Goal: Transaction & Acquisition: Purchase product/service

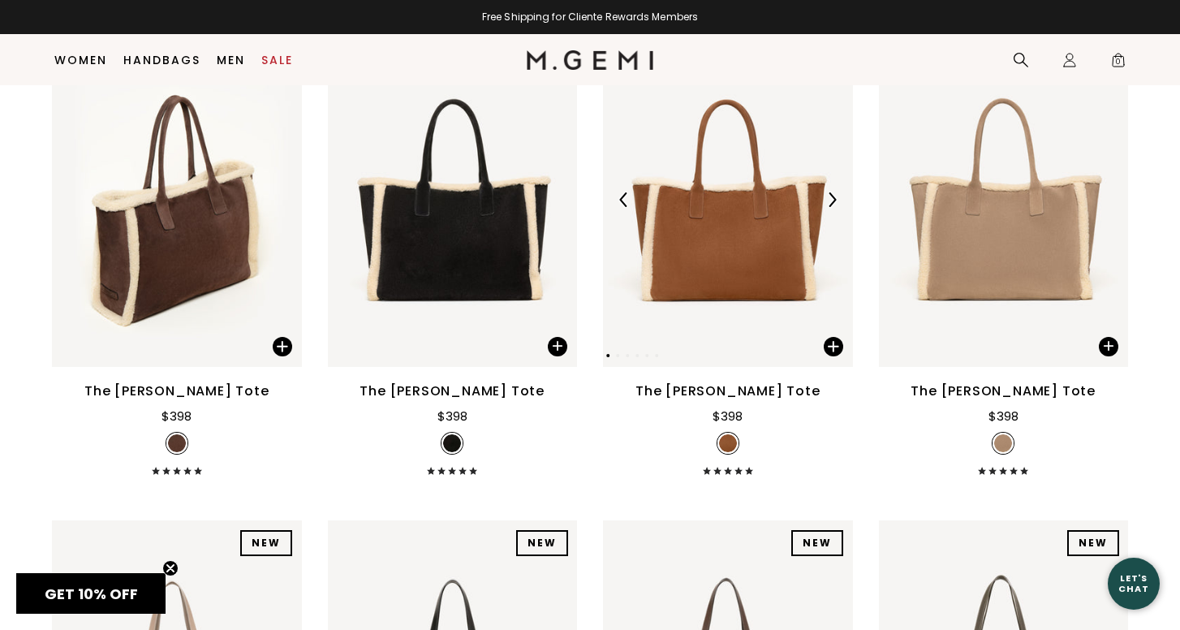
scroll to position [282, 0]
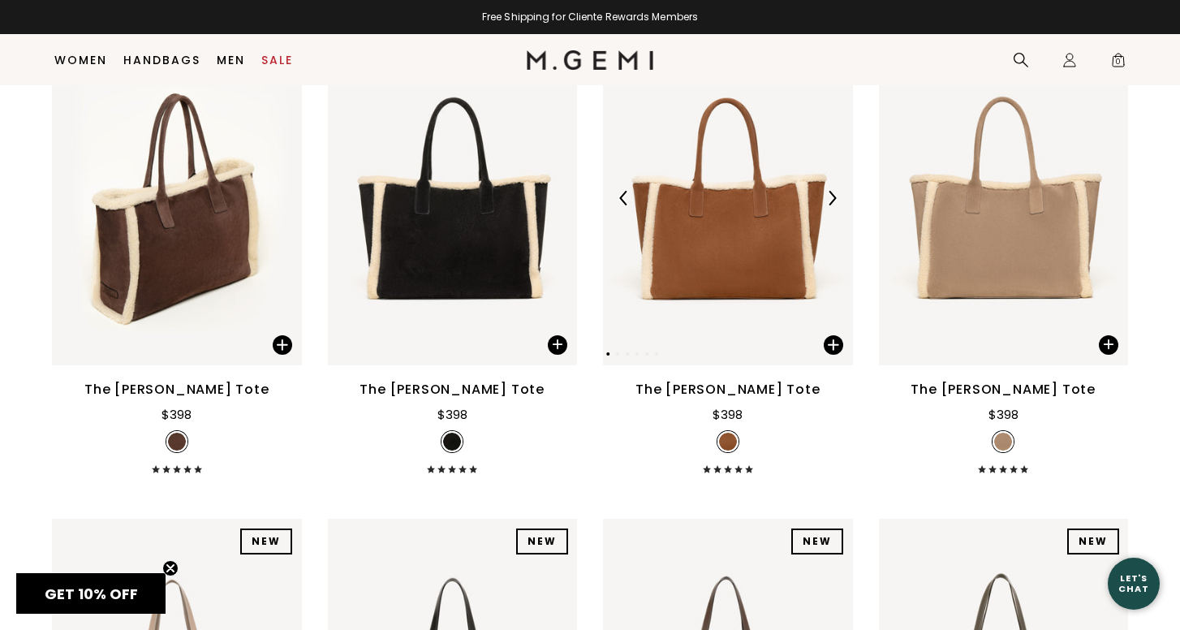
click at [738, 272] on img at bounding box center [728, 199] width 250 height 334
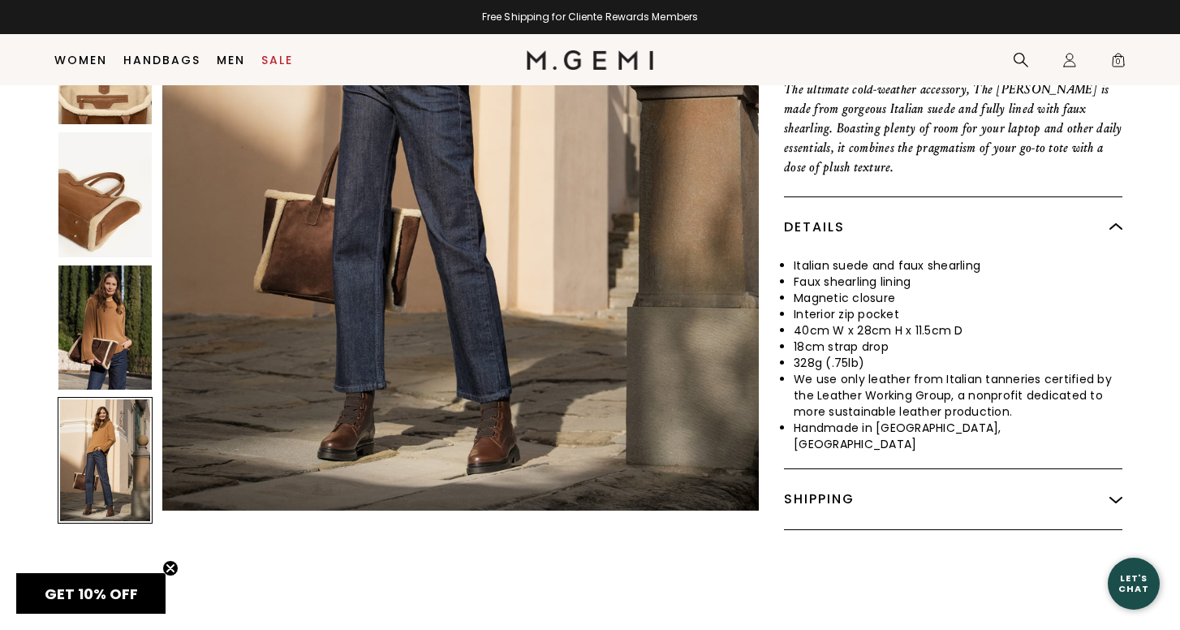
scroll to position [341, 0]
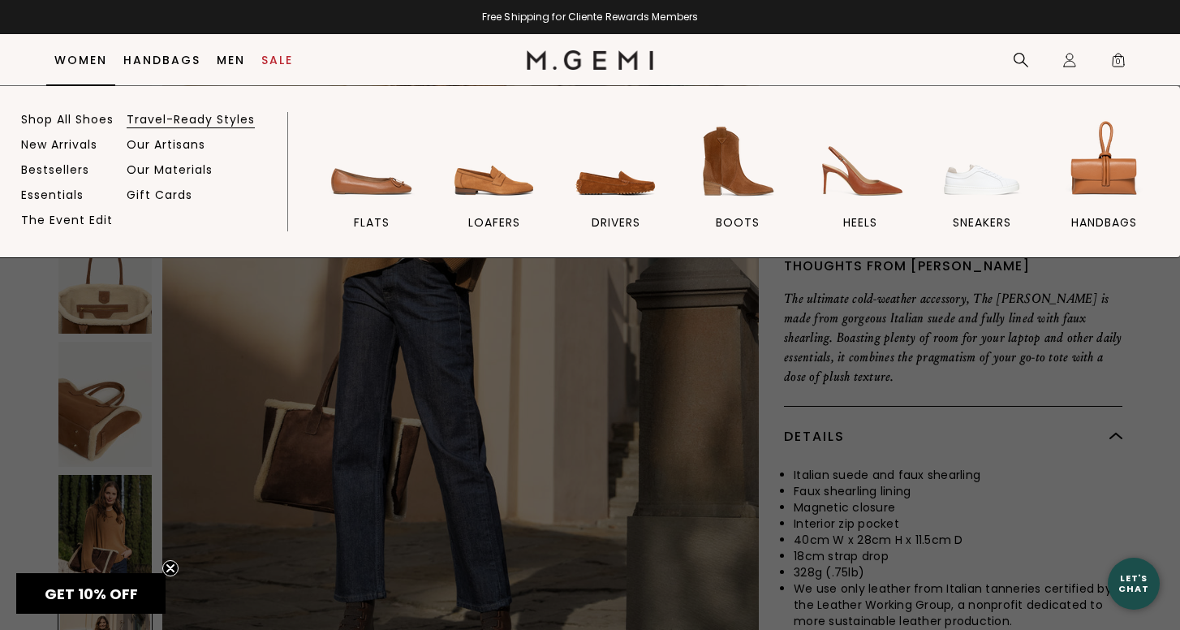
click at [223, 120] on link "Travel-Ready Styles" at bounding box center [191, 119] width 128 height 15
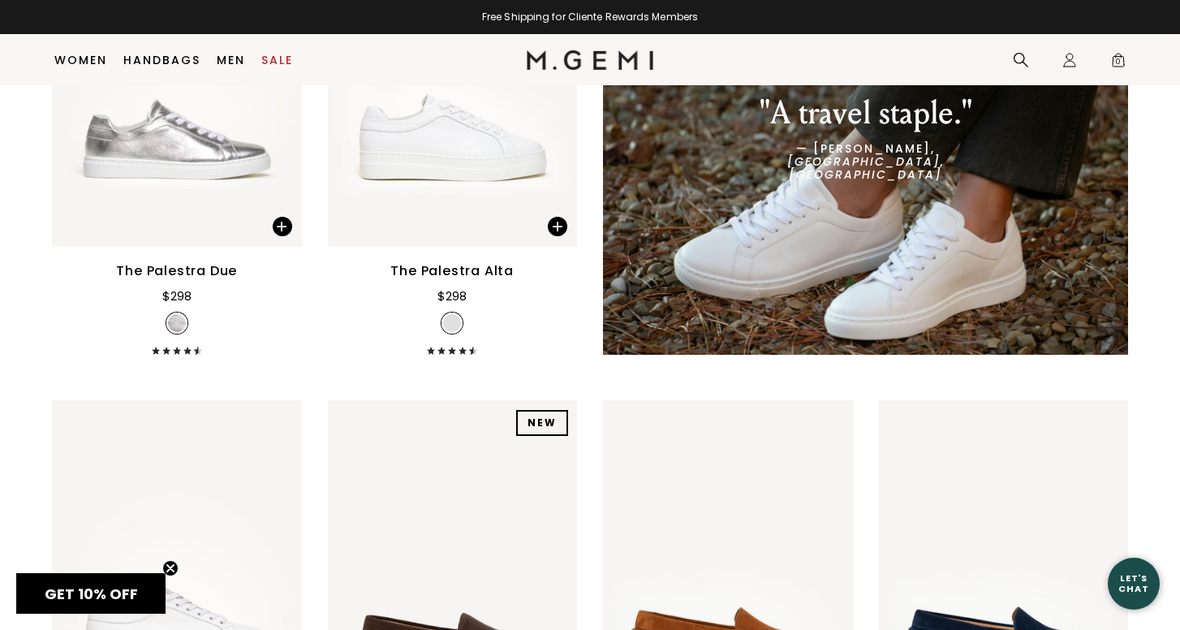
scroll to position [6051, 0]
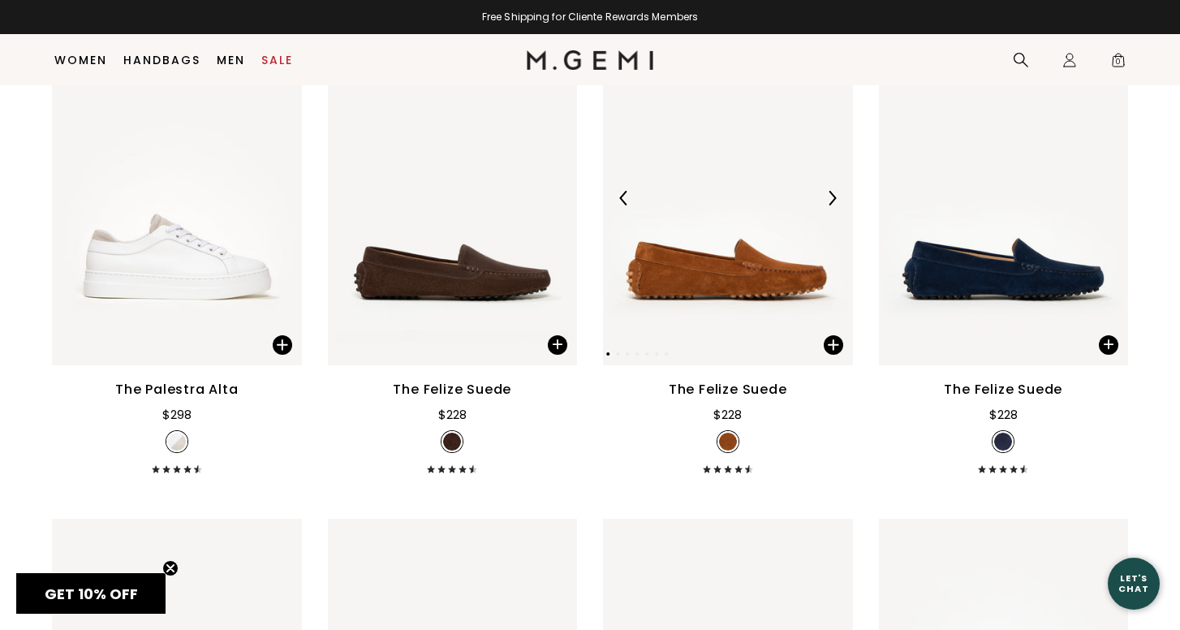
click at [678, 145] on img at bounding box center [728, 199] width 250 height 334
click at [629, 14] on div "Free Shipping for Cliente Rewards Members" at bounding box center [590, 17] width 1180 height 13
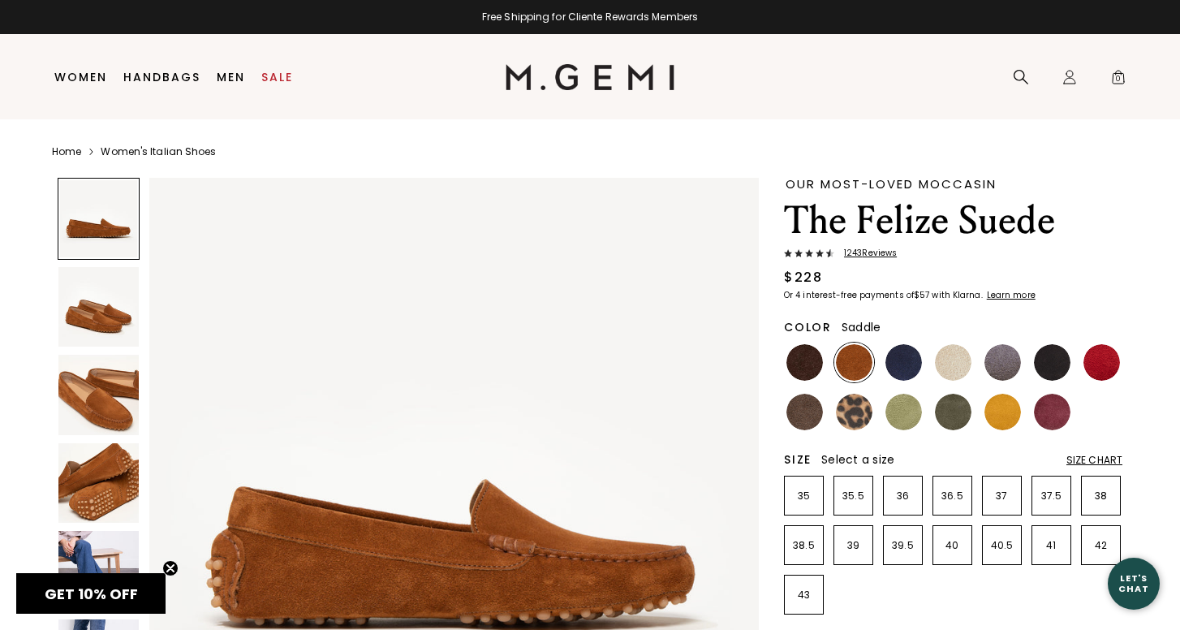
click at [87, 563] on img at bounding box center [98, 571] width 80 height 80
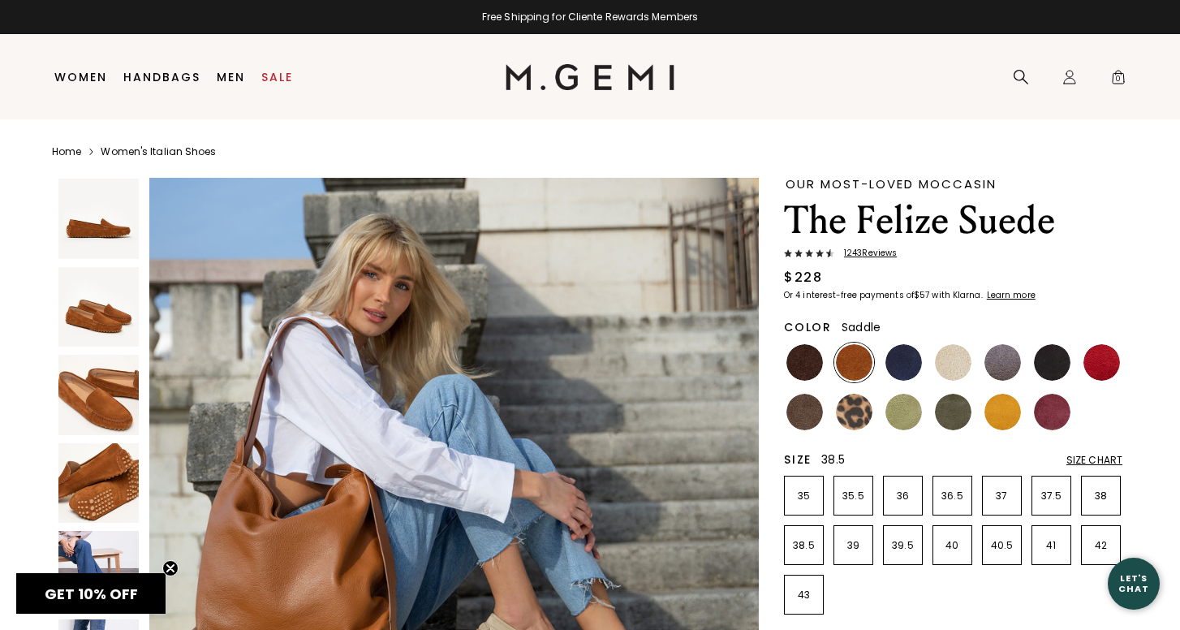
click at [805, 548] on p "38.5" at bounding box center [804, 545] width 38 height 13
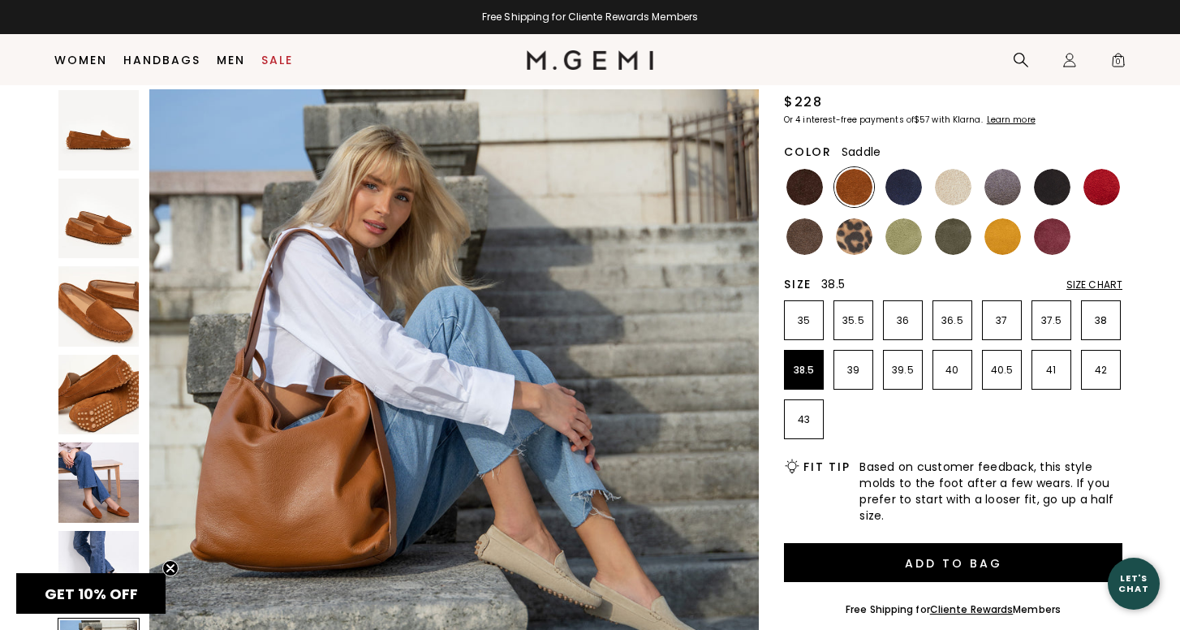
scroll to position [142, 0]
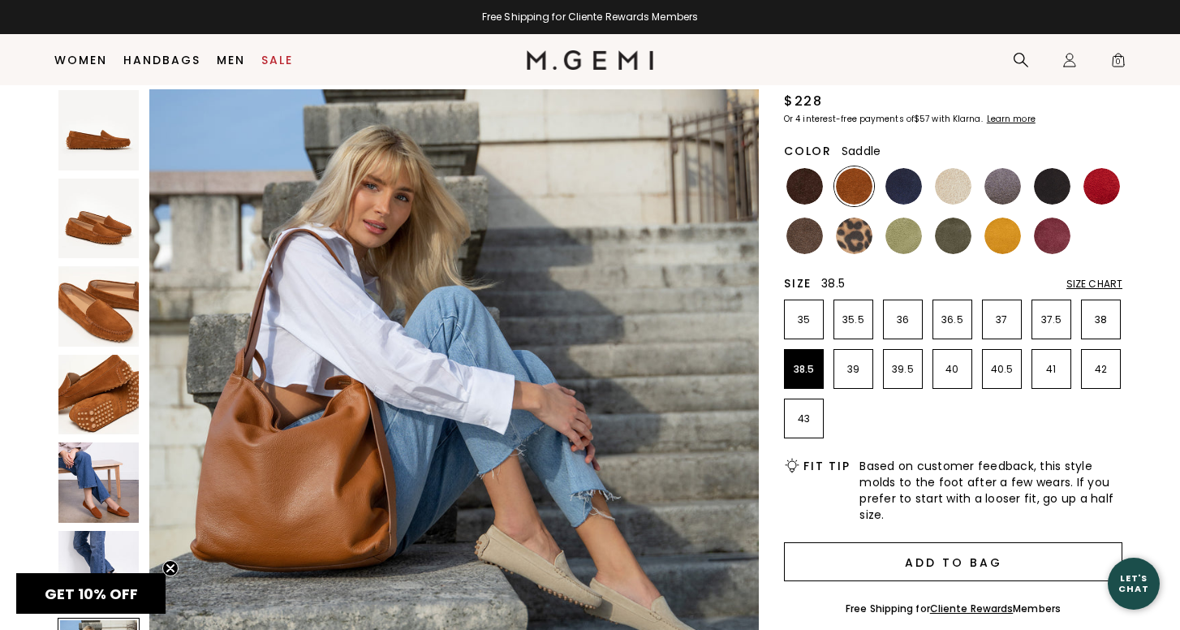
click at [931, 563] on button "Add to Bag" at bounding box center [953, 561] width 339 height 39
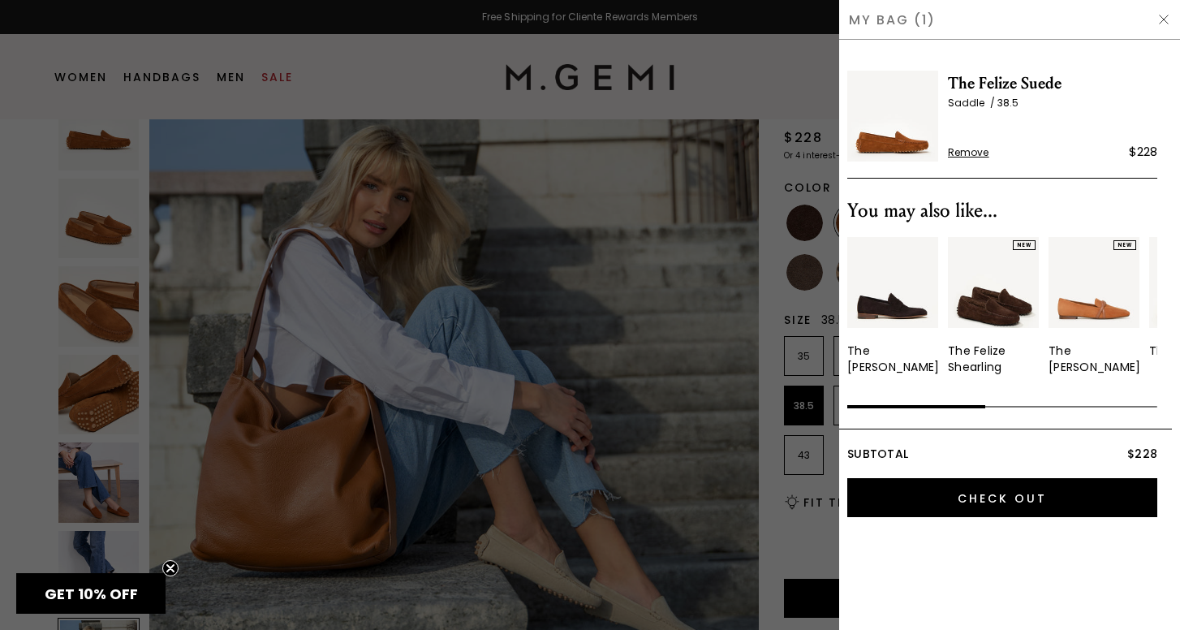
scroll to position [0, 0]
click at [802, 20] on div at bounding box center [590, 315] width 1180 height 630
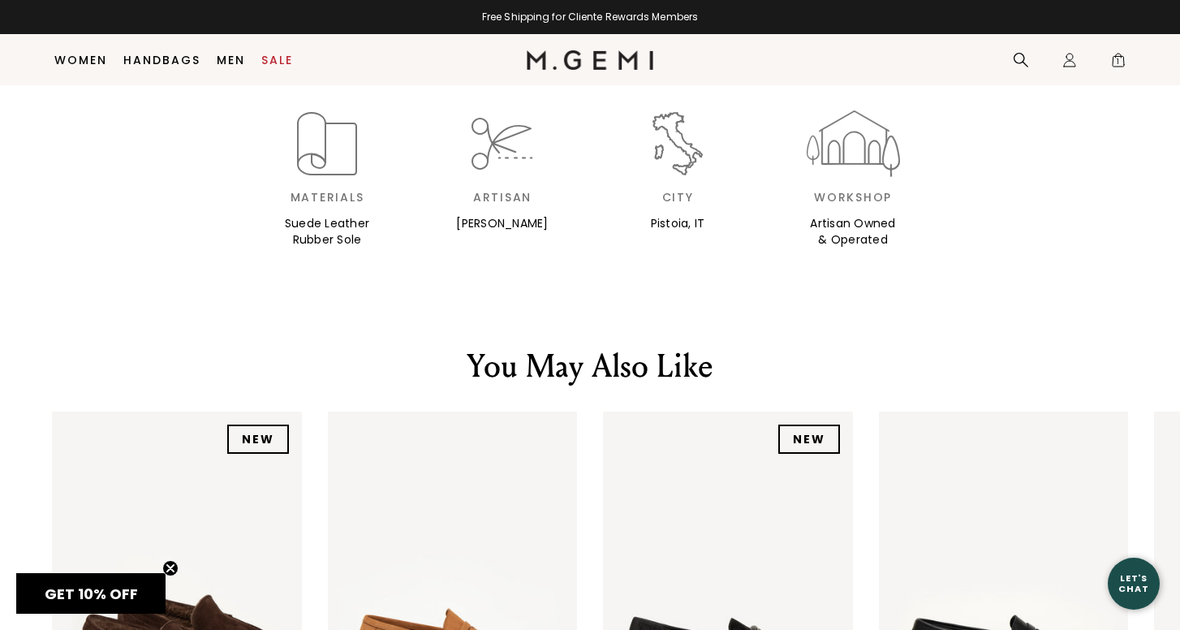
scroll to position [2059, 0]
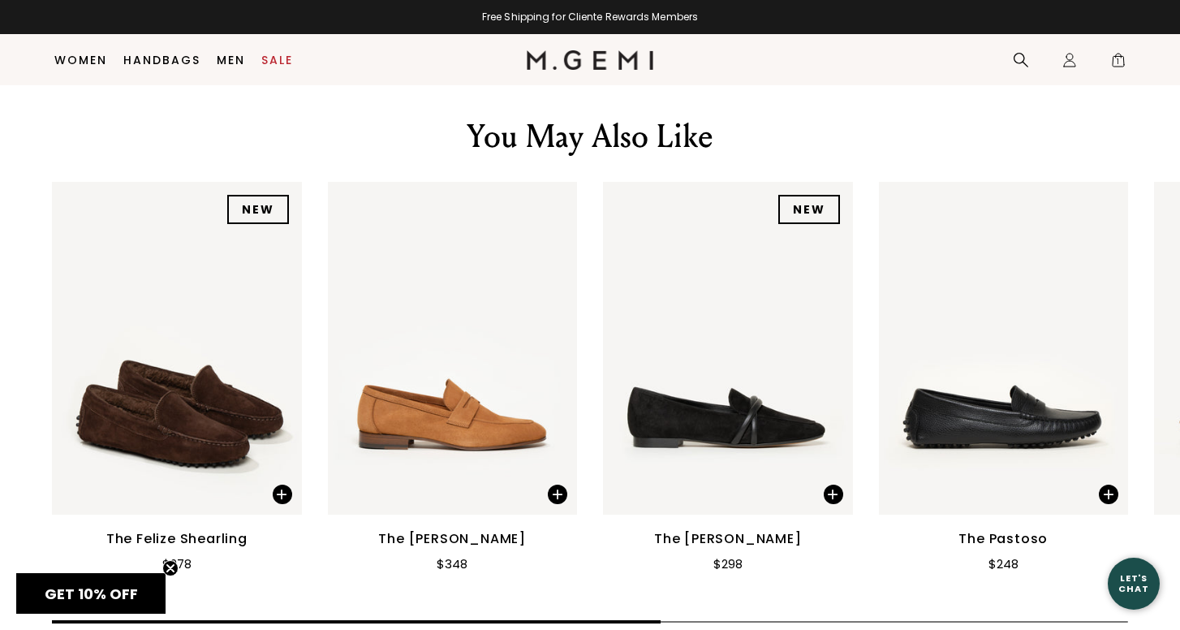
click at [196, 329] on img at bounding box center [177, 348] width 250 height 333
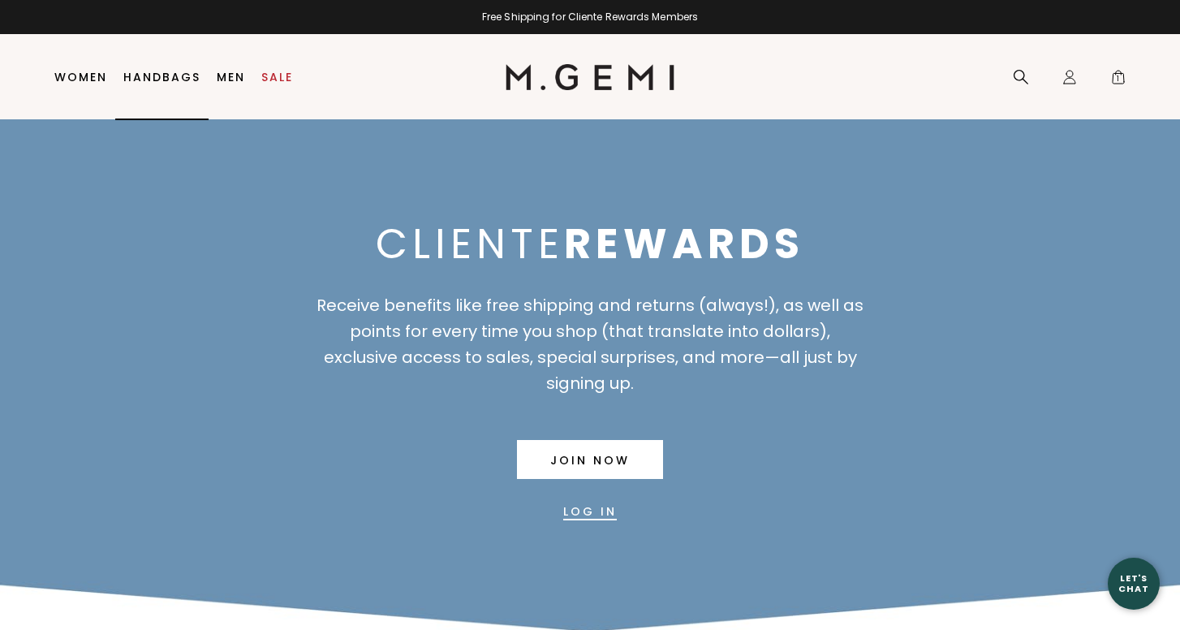
click at [175, 77] on link "Handbags" at bounding box center [161, 77] width 77 height 13
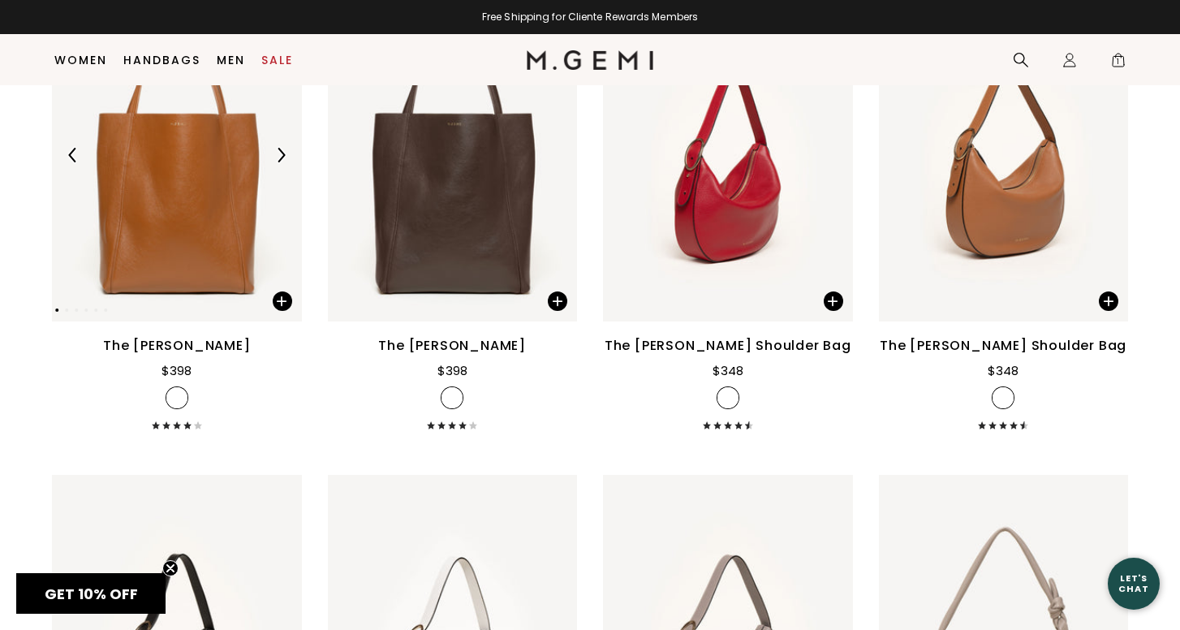
click at [208, 213] on img at bounding box center [177, 156] width 250 height 334
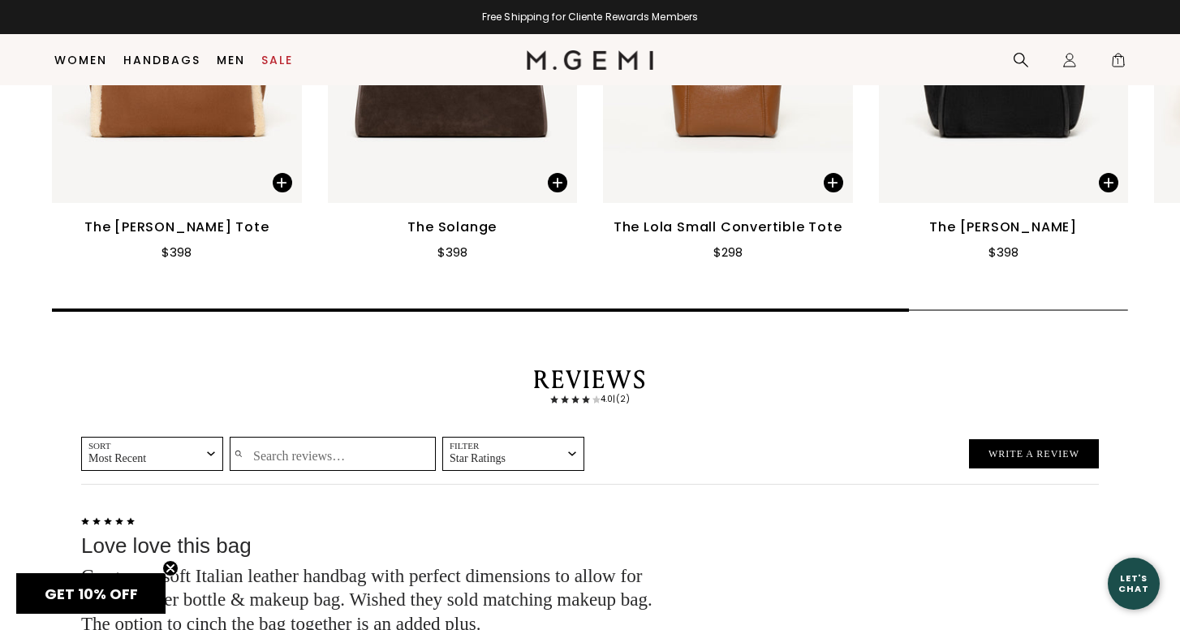
scroll to position [2343, 0]
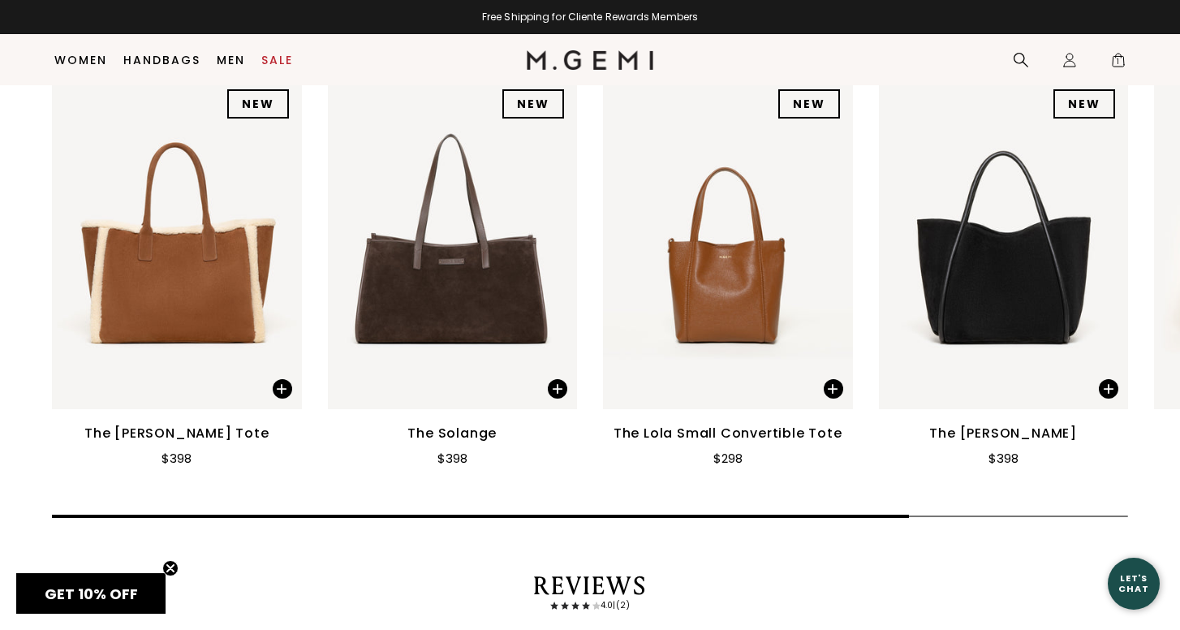
click at [697, 218] on img at bounding box center [728, 242] width 250 height 333
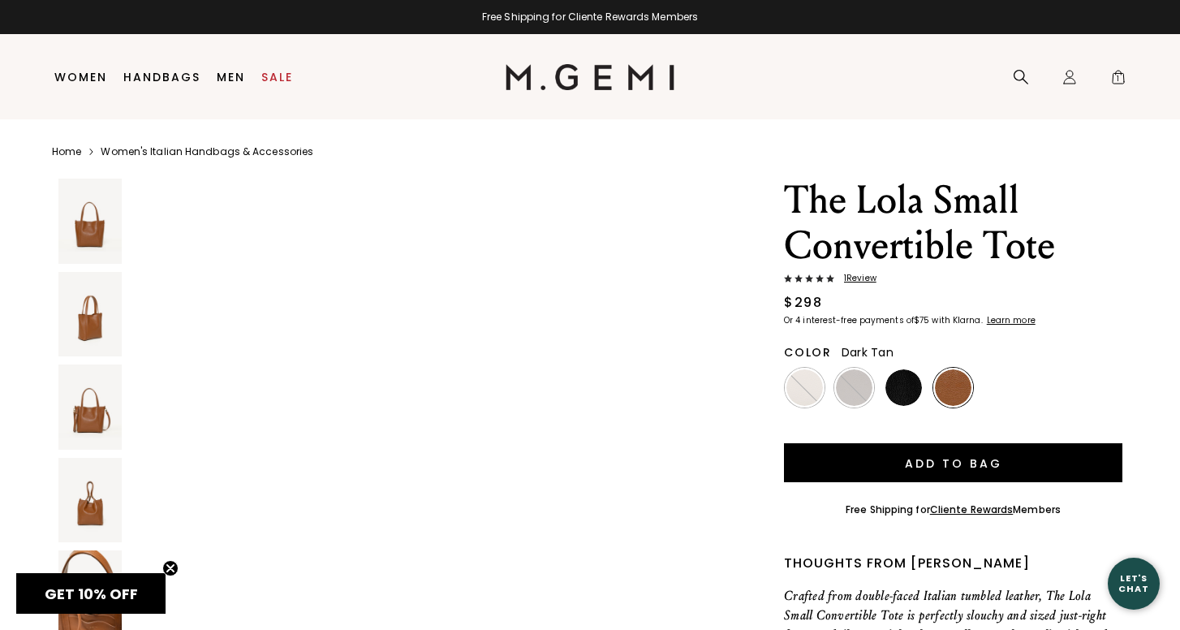
scroll to position [6112, 0]
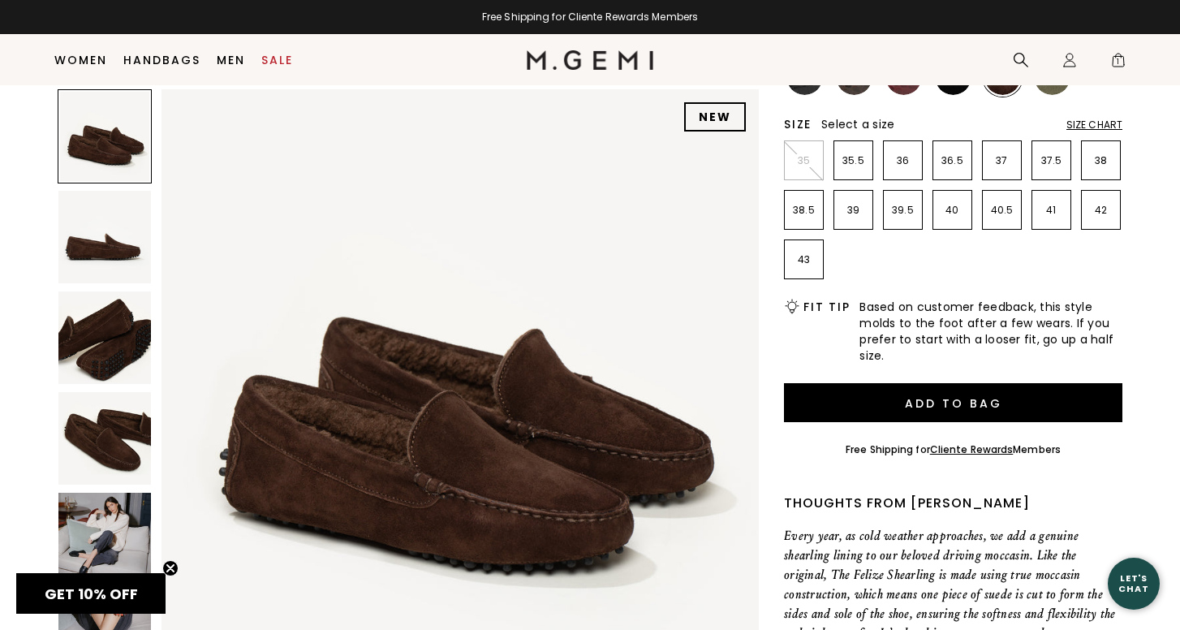
scroll to position [215, 0]
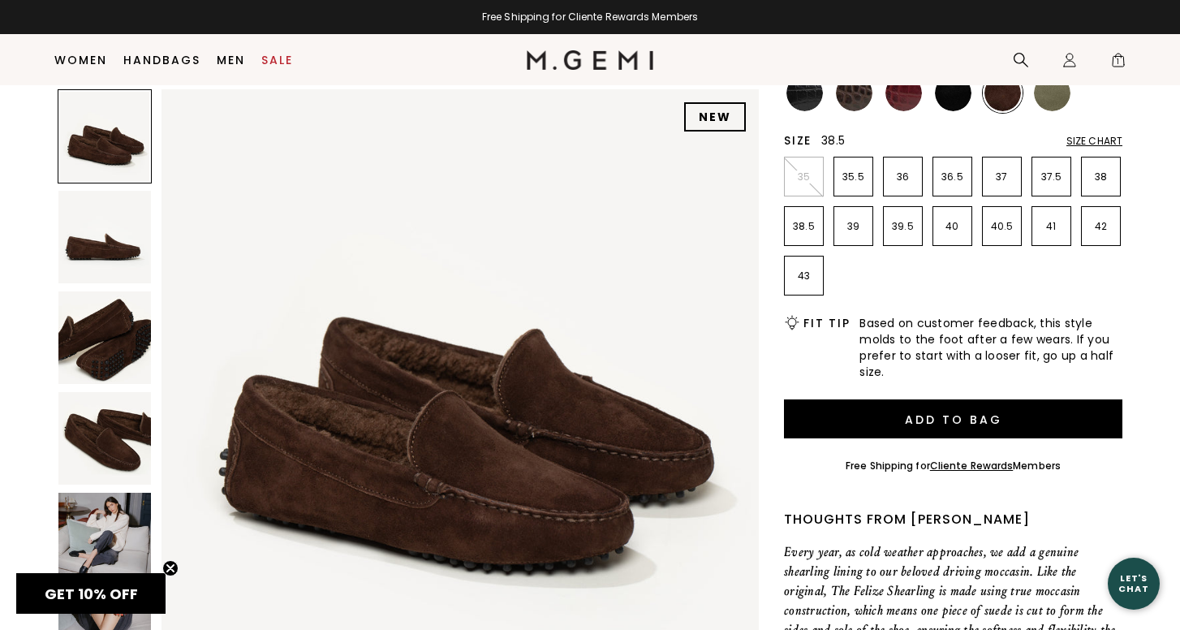
click at [812, 232] on p "38.5" at bounding box center [804, 226] width 38 height 13
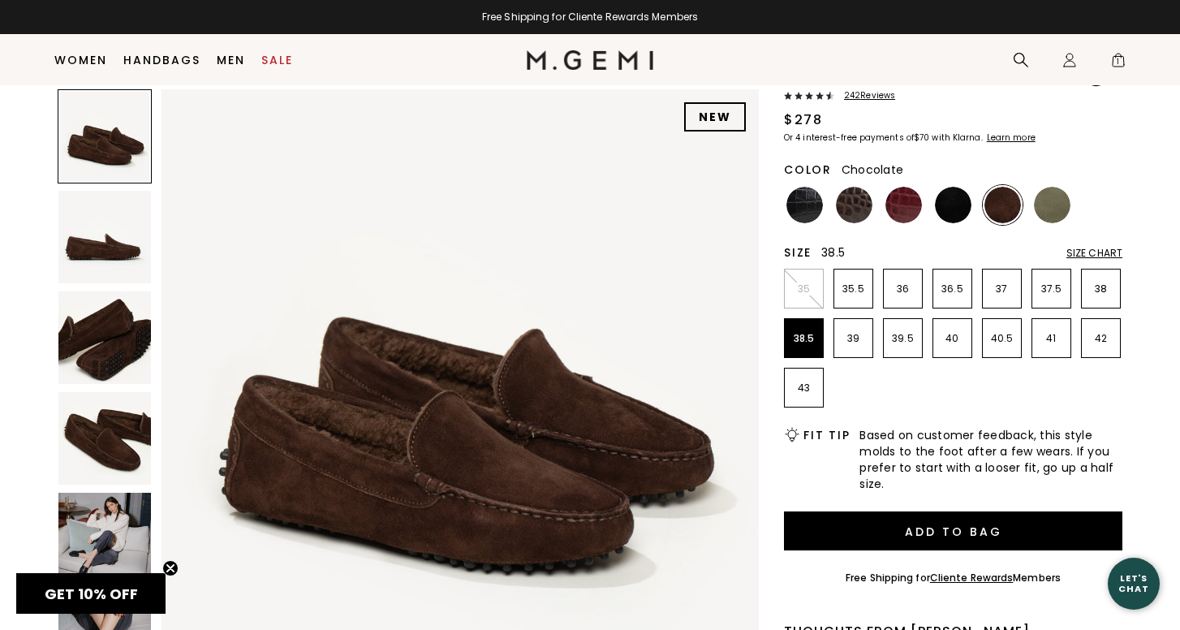
scroll to position [88, 0]
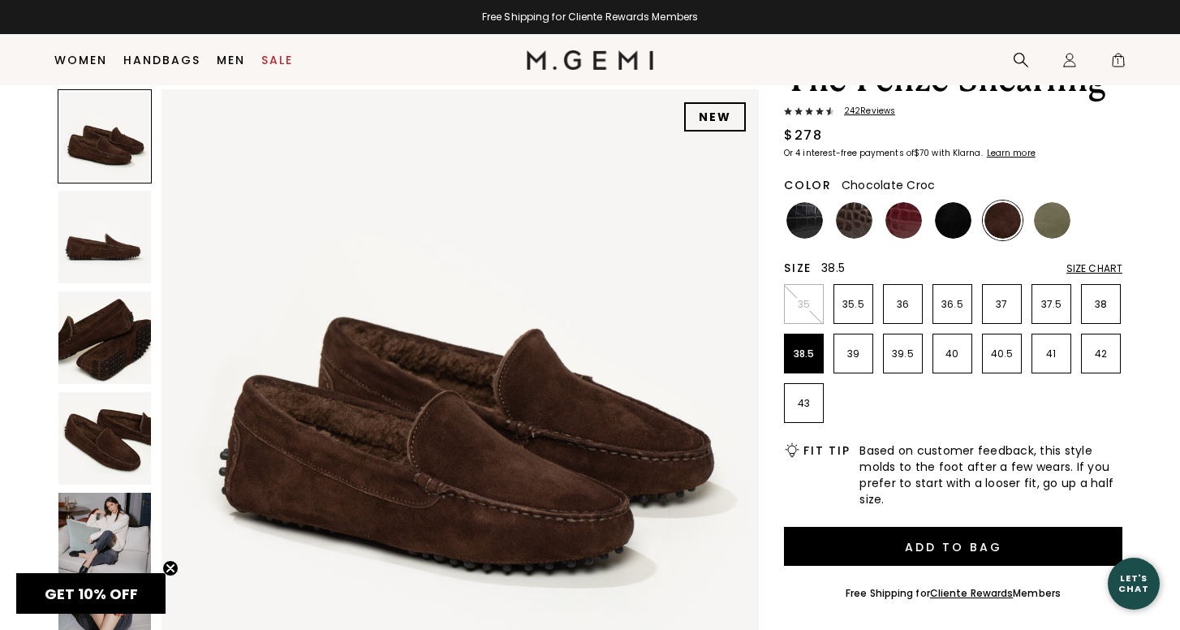
click at [818, 218] on img at bounding box center [805, 220] width 37 height 37
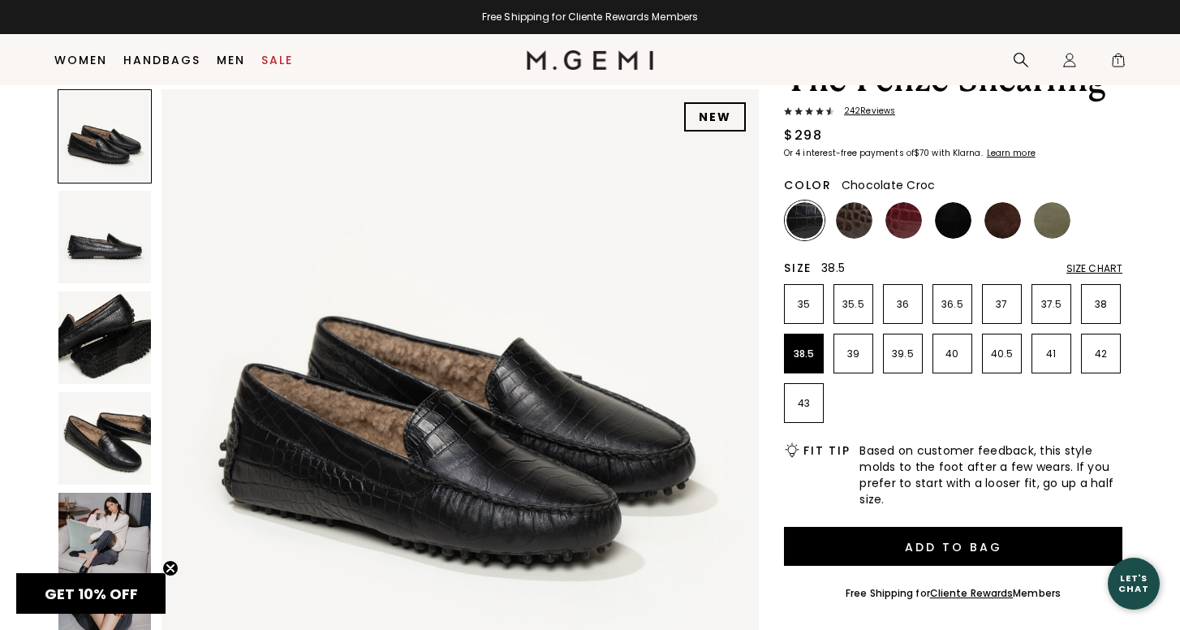
click at [852, 218] on img at bounding box center [854, 220] width 37 height 37
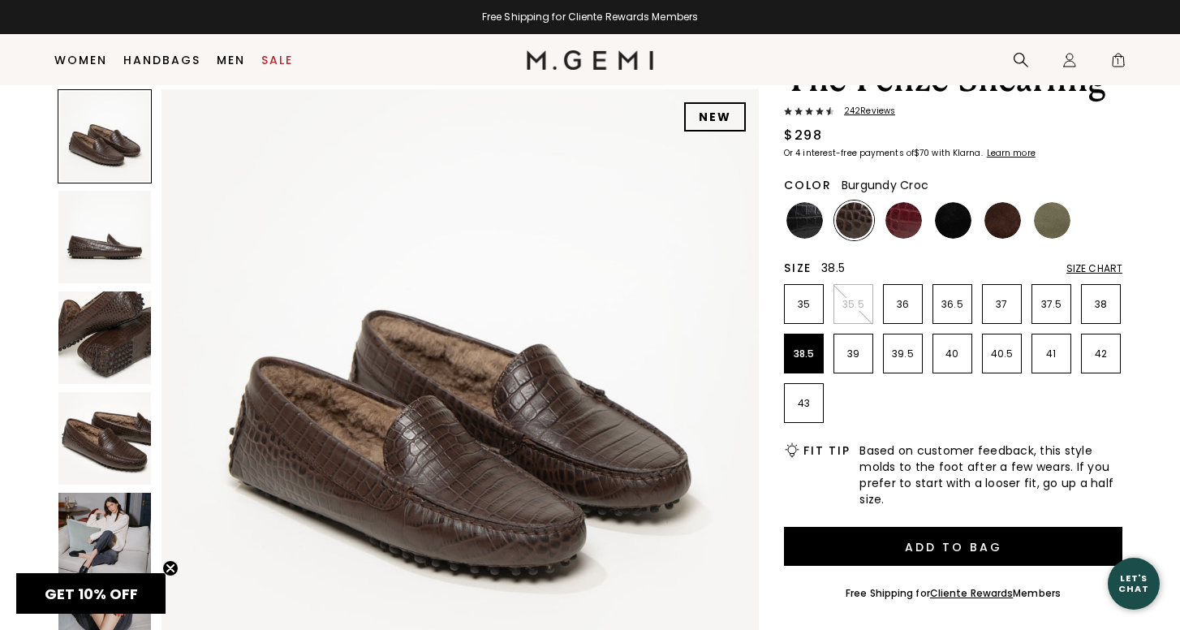
click at [902, 219] on img at bounding box center [904, 220] width 37 height 37
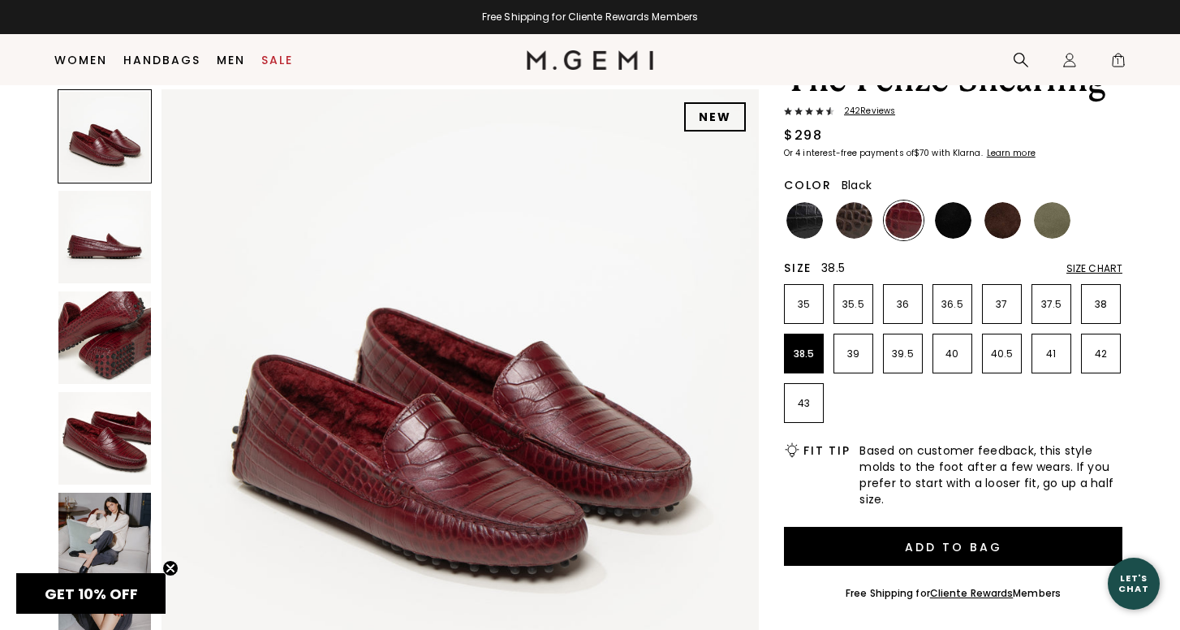
click at [955, 221] on img at bounding box center [953, 220] width 37 height 37
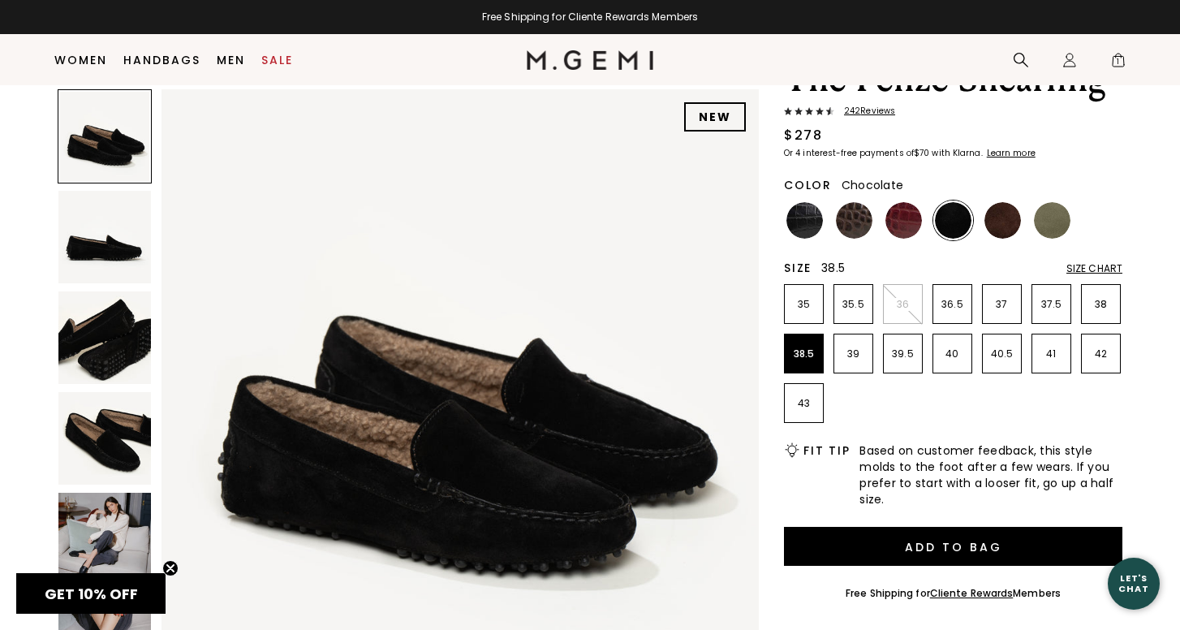
click at [1001, 221] on img at bounding box center [1003, 220] width 37 height 37
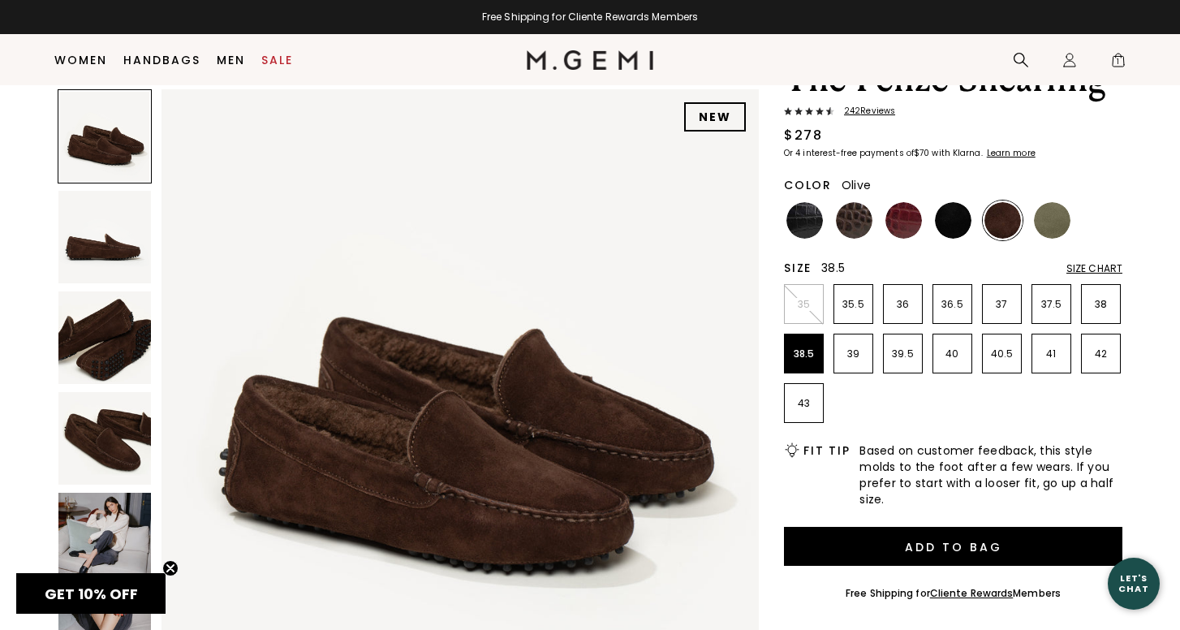
click at [1046, 221] on img at bounding box center [1052, 220] width 37 height 37
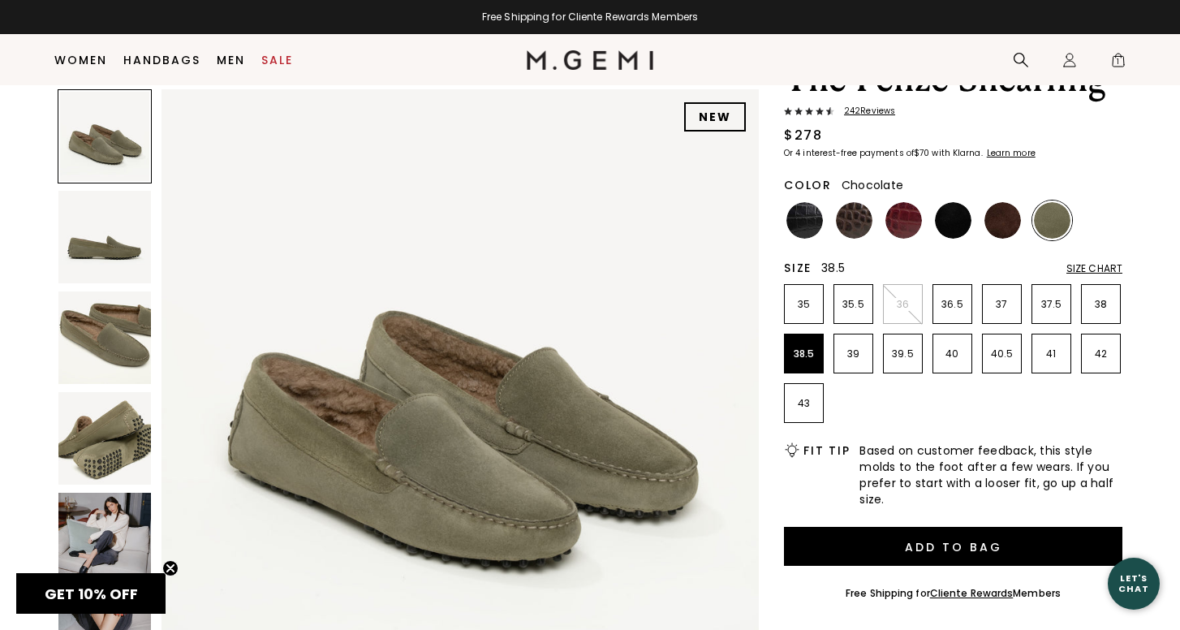
click at [999, 221] on img at bounding box center [1003, 220] width 37 height 37
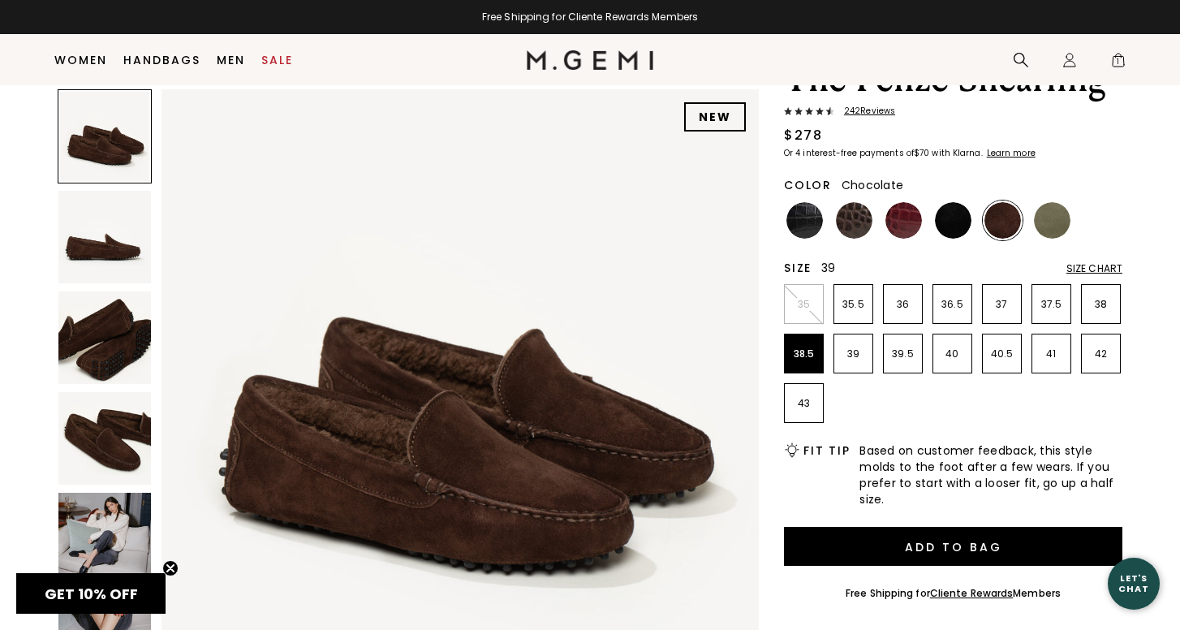
click at [879, 362] on ul "35 35.5 36 36.5 37 37.5 38 38.5 39 39.5 40 40.5 41 42 43" at bounding box center [953, 353] width 339 height 139
click at [847, 357] on p "39" at bounding box center [854, 353] width 38 height 13
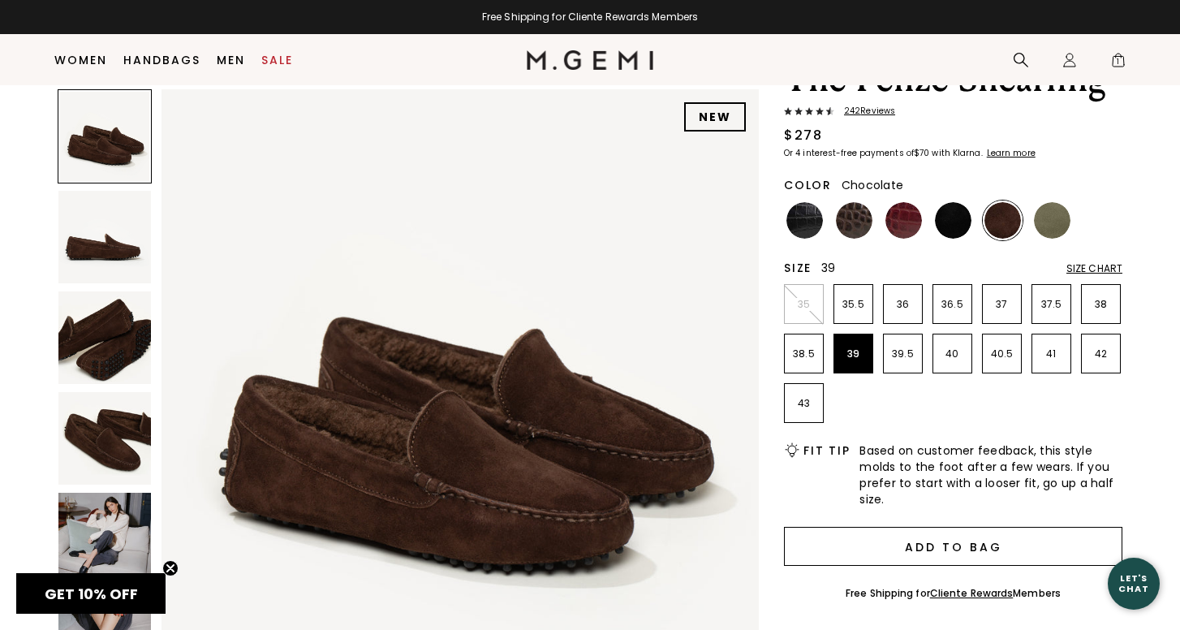
click at [887, 552] on button "Add to Bag" at bounding box center [953, 546] width 339 height 39
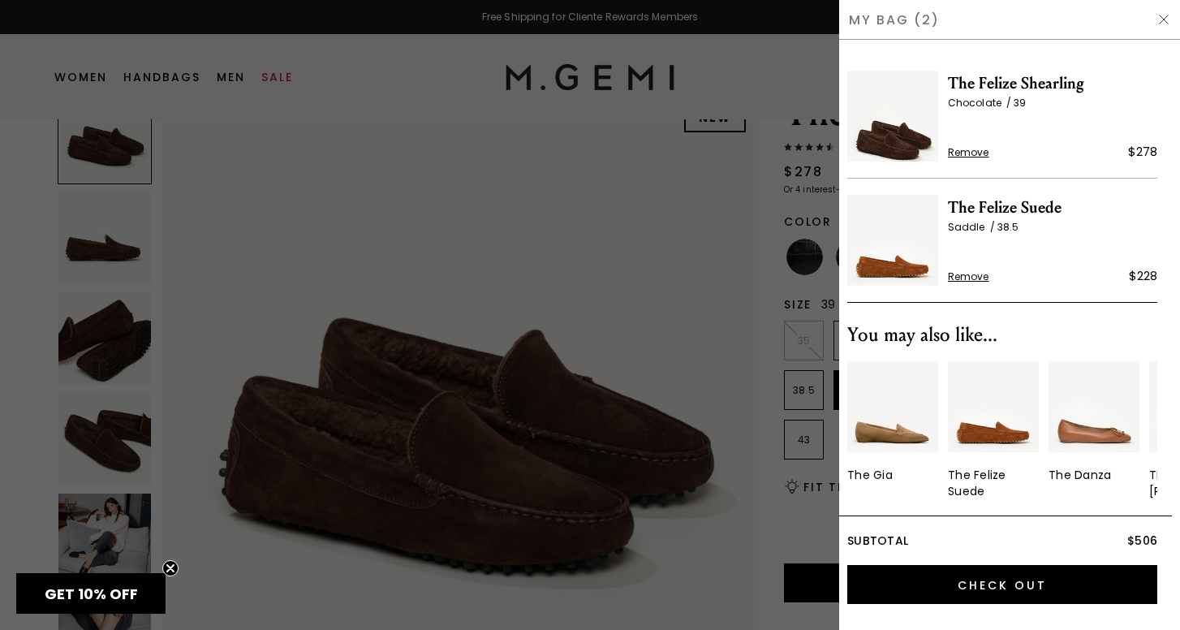
click at [742, 58] on div at bounding box center [590, 315] width 1180 height 630
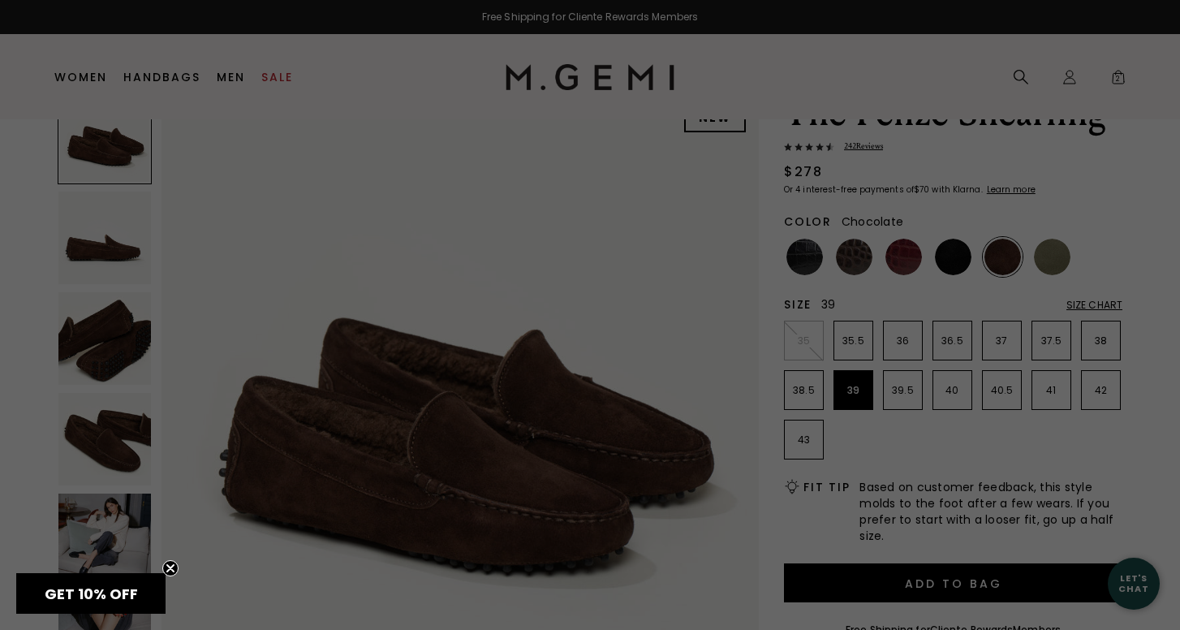
scroll to position [88, 0]
